Goal: Task Accomplishment & Management: Manage account settings

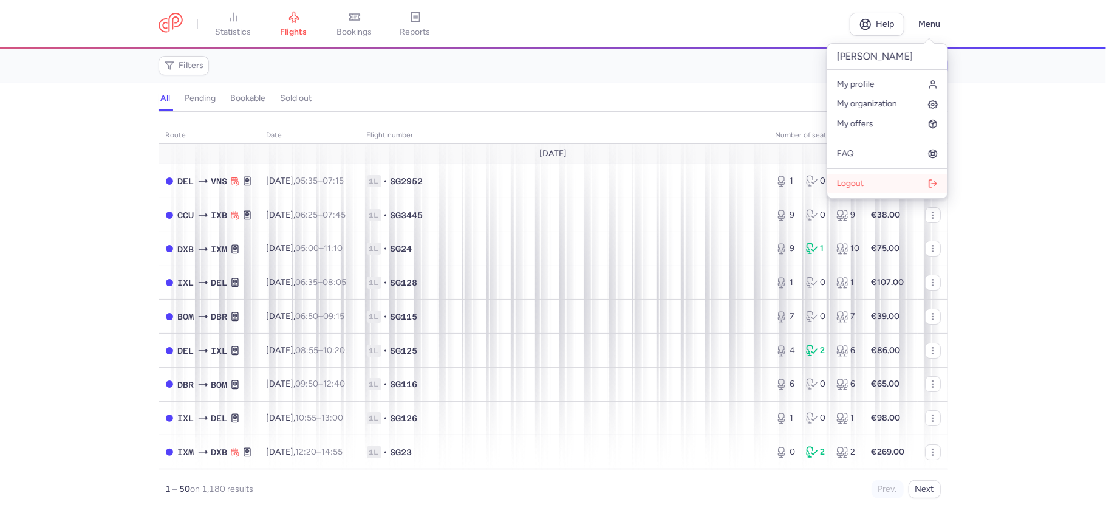
click at [853, 181] on span "Logout" at bounding box center [850, 184] width 27 height 10
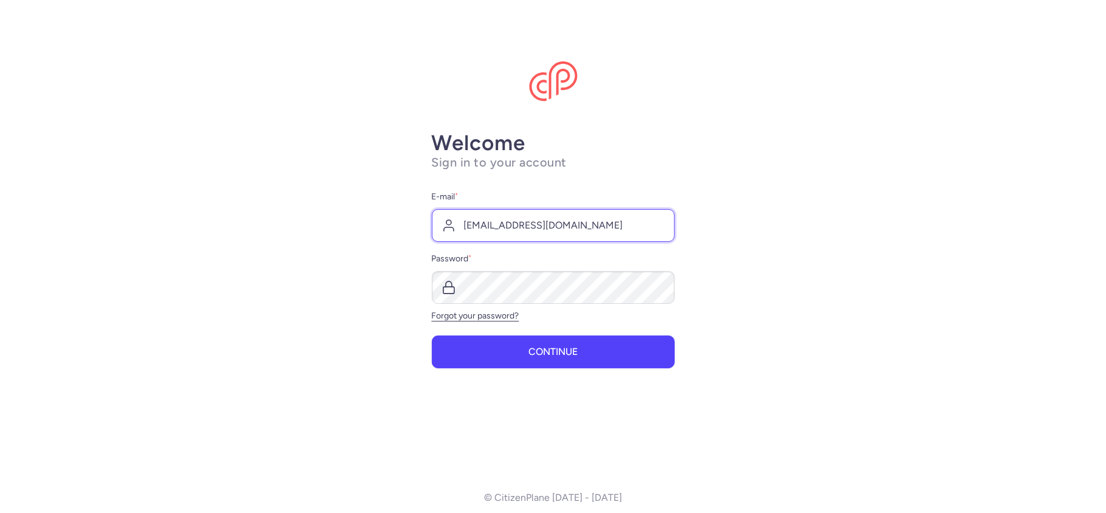
click at [516, 225] on input "[EMAIL_ADDRESS][DOMAIN_NAME]" at bounding box center [553, 225] width 243 height 33
type input "[EMAIL_ADDRESS][DOMAIN_NAME]"
click at [500, 336] on button "Continue" at bounding box center [553, 351] width 243 height 33
